Goal: Check status: Check status

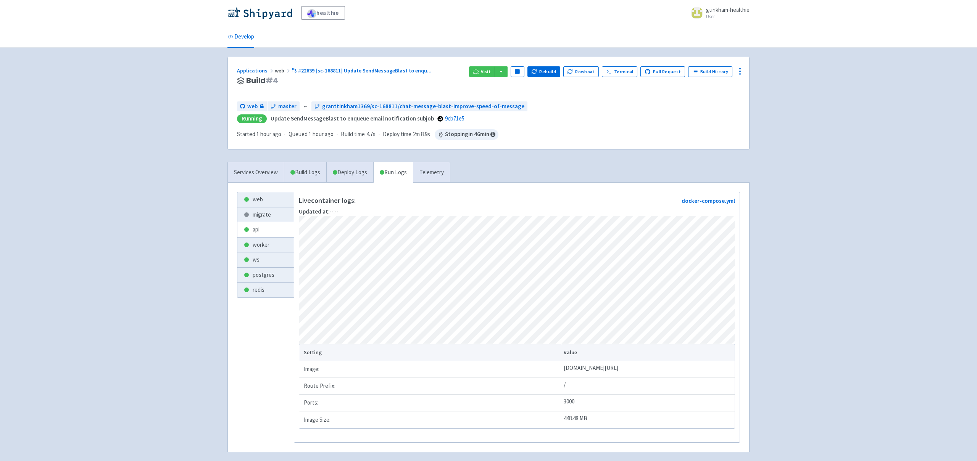
scroll to position [36, 0]
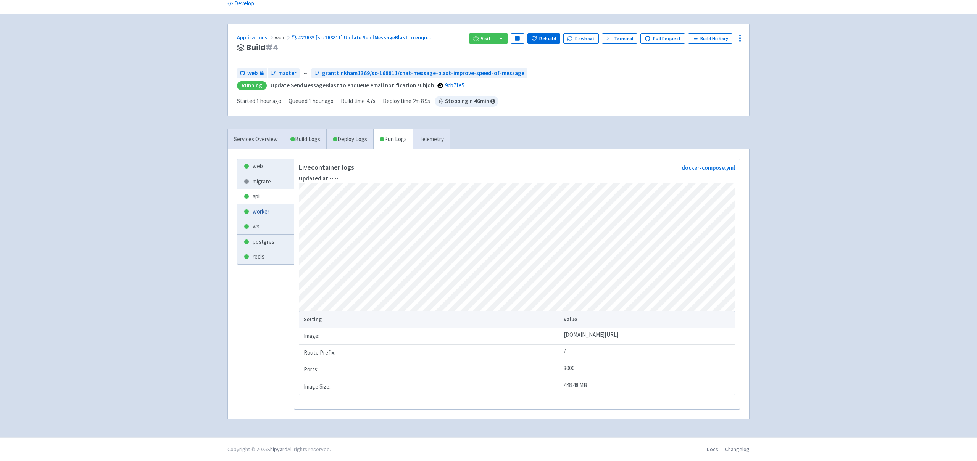
click at [271, 210] on link "worker" at bounding box center [265, 212] width 56 height 15
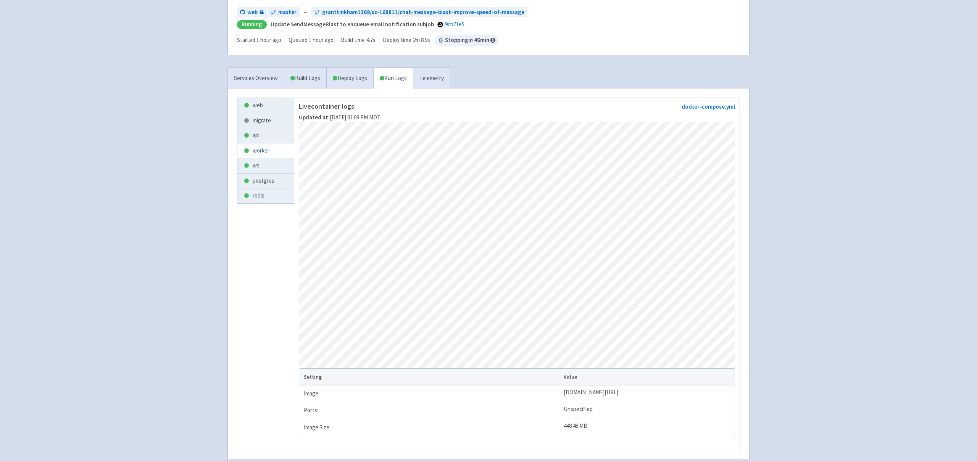
scroll to position [98, 0]
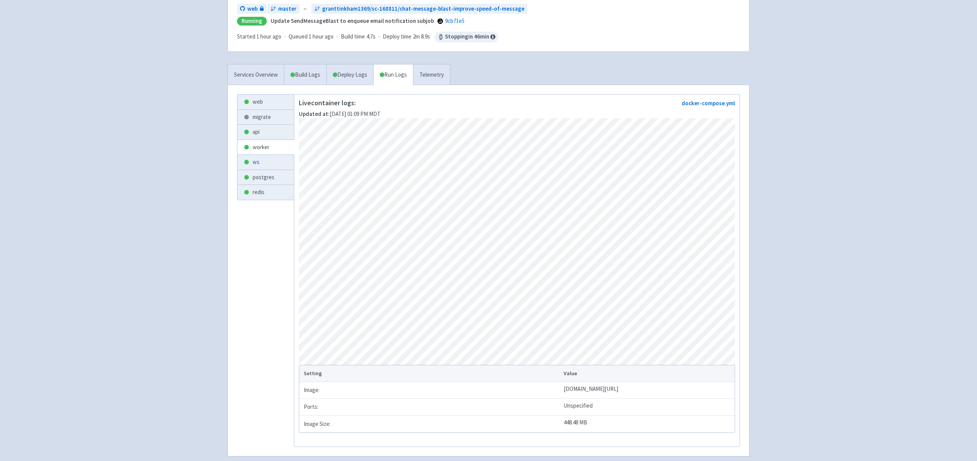
click at [265, 164] on link "ws" at bounding box center [265, 162] width 56 height 15
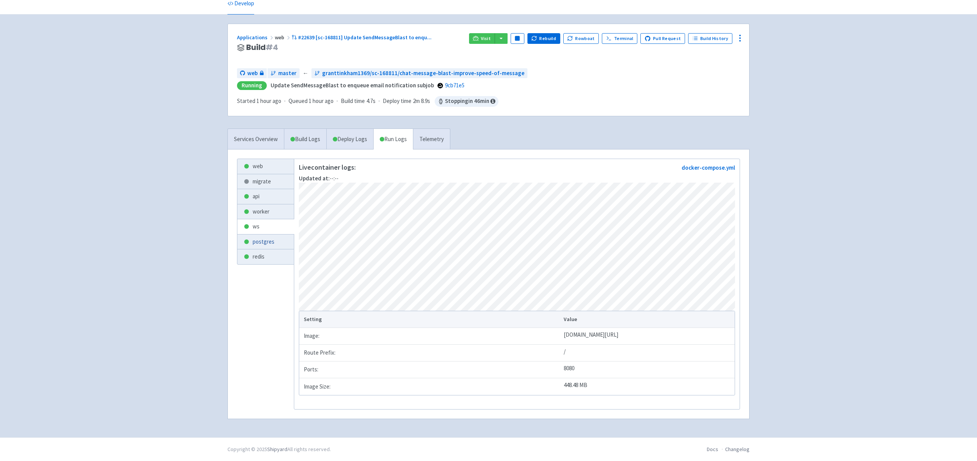
click at [274, 237] on link "postgres" at bounding box center [265, 242] width 56 height 15
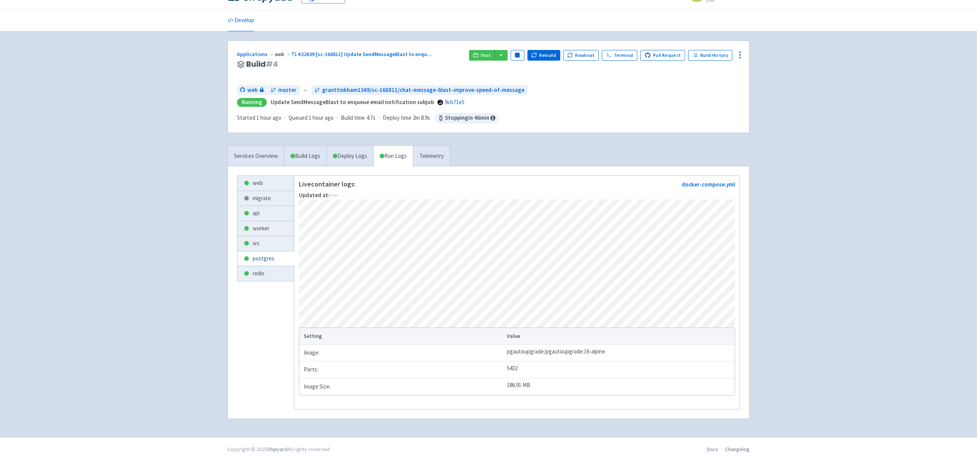
scroll to position [19, 0]
click at [255, 271] on link "redis" at bounding box center [265, 273] width 56 height 15
click at [269, 245] on link "ws" at bounding box center [265, 243] width 56 height 15
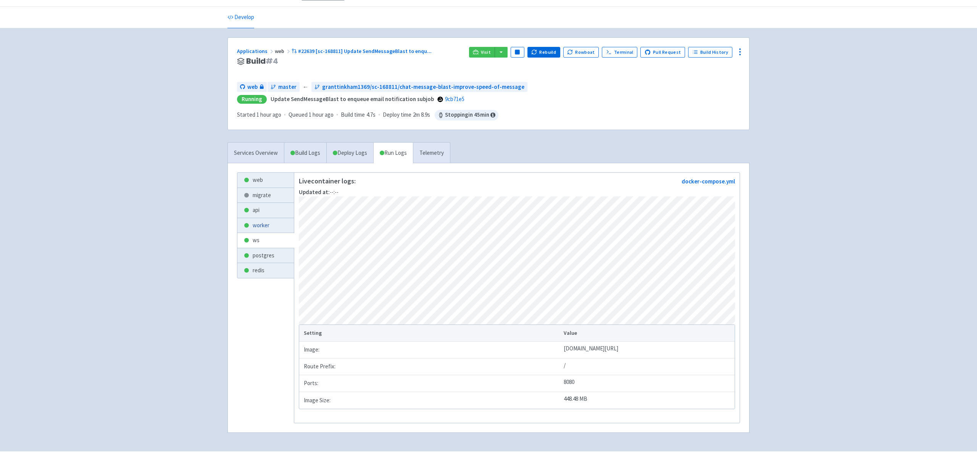
click at [263, 226] on link "worker" at bounding box center [265, 225] width 56 height 15
